Goal: Information Seeking & Learning: Learn about a topic

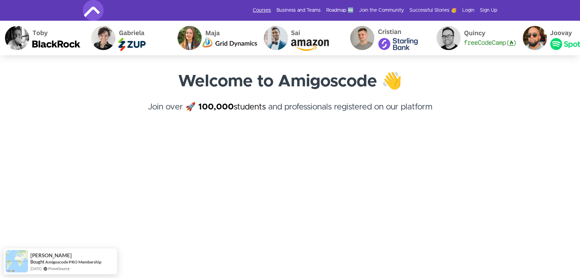
click at [262, 11] on link "Courses" at bounding box center [262, 10] width 18 height 7
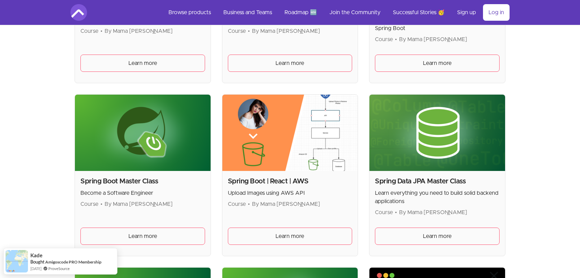
scroll to position [1655, 0]
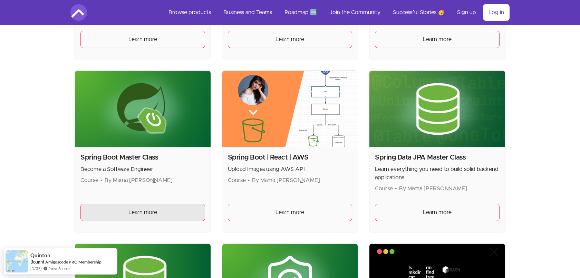
click at [99, 206] on link "Learn more" at bounding box center [142, 212] width 125 height 17
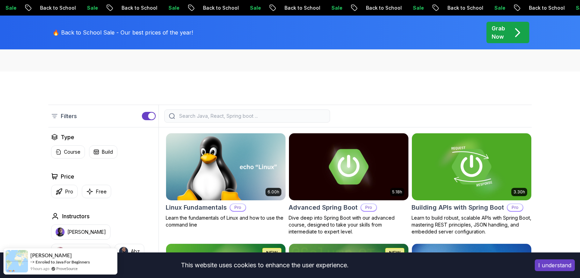
scroll to position [190, 0]
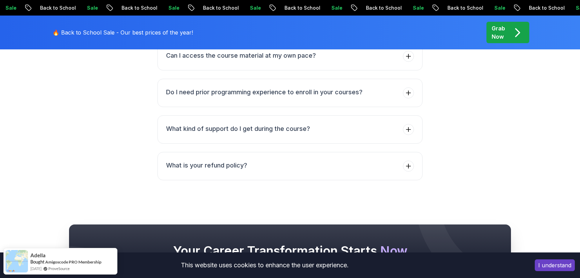
scroll to position [3303, 0]
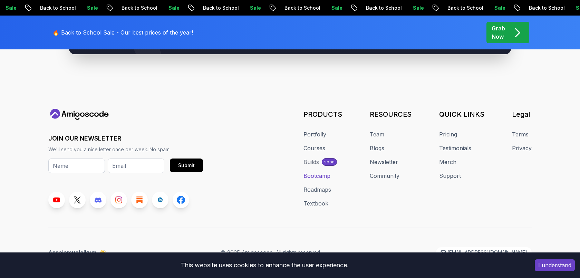
click at [314, 172] on link "Bootcamp" at bounding box center [316, 176] width 27 height 8
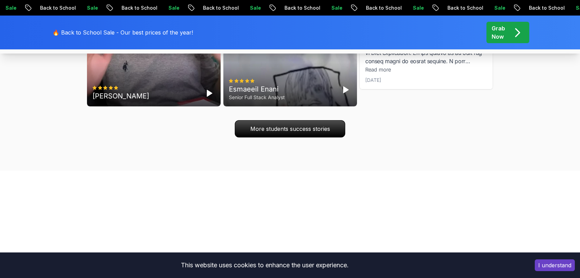
scroll to position [2619, 0]
